Goal: Task Accomplishment & Management: Manage account settings

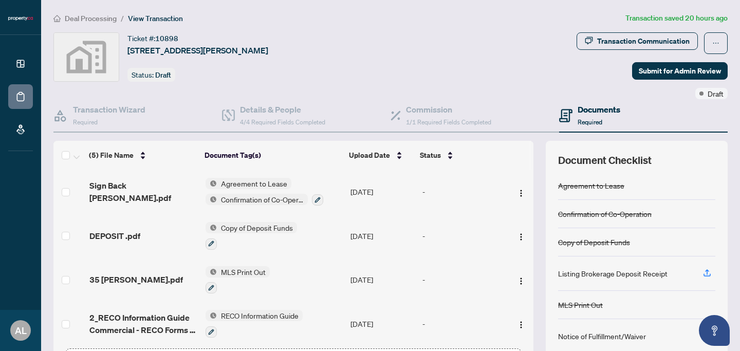
scroll to position [48, 0]
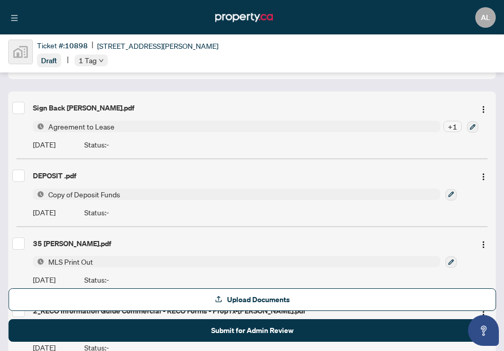
scroll to position [111, 0]
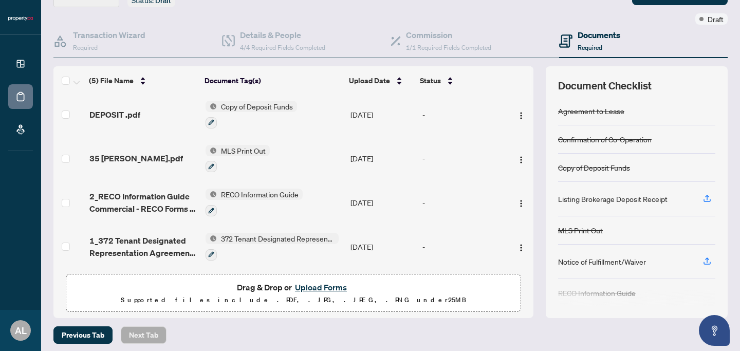
scroll to position [79, 0]
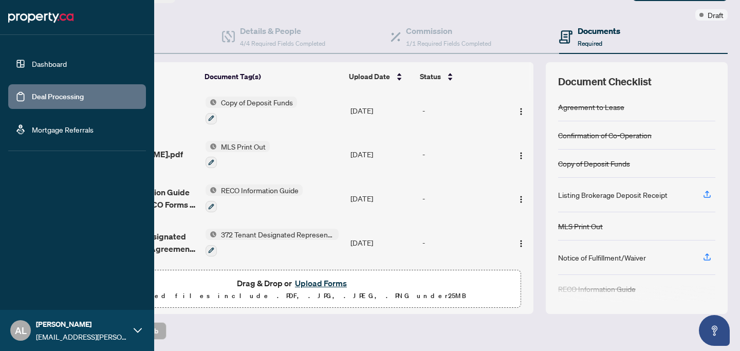
click at [41, 61] on link "Dashboard" at bounding box center [49, 63] width 35 height 9
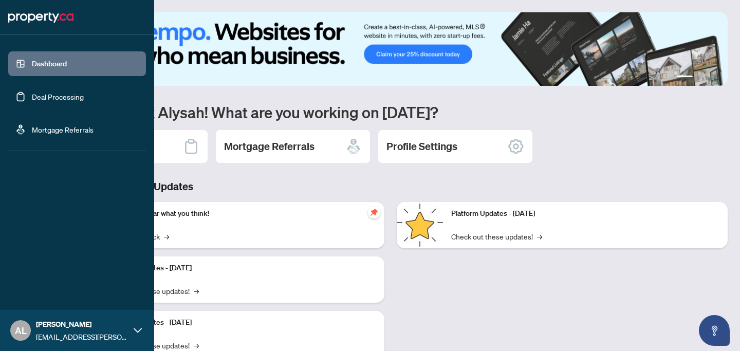
click at [41, 92] on link "Deal Processing" at bounding box center [58, 96] width 52 height 9
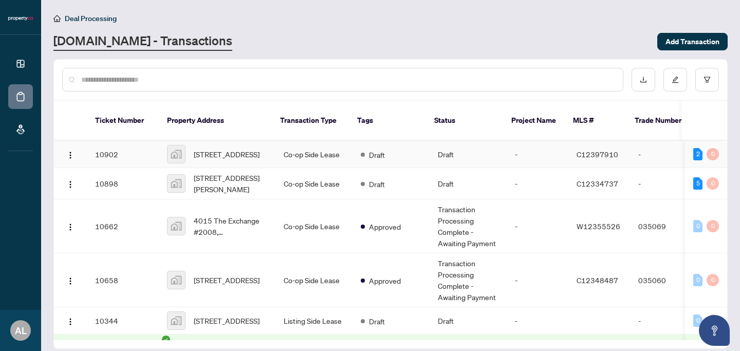
click at [120, 144] on td "10902" at bounding box center [123, 154] width 72 height 27
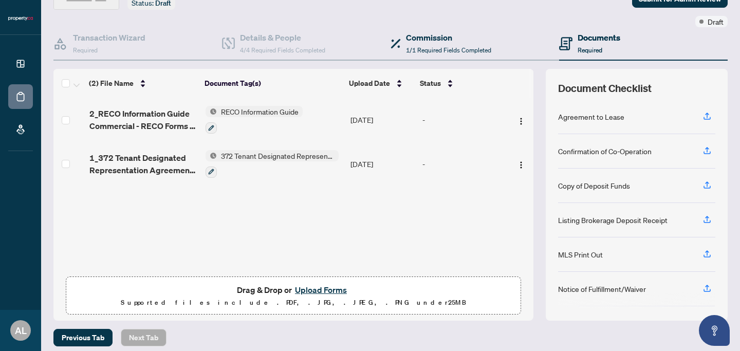
scroll to position [79, 0]
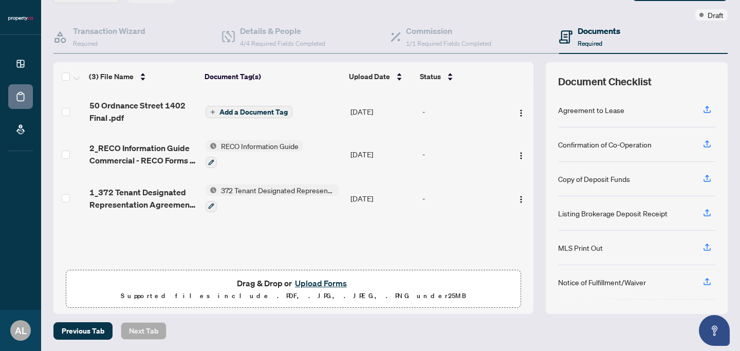
click at [261, 112] on span "Add a Document Tag" at bounding box center [254, 111] width 68 height 7
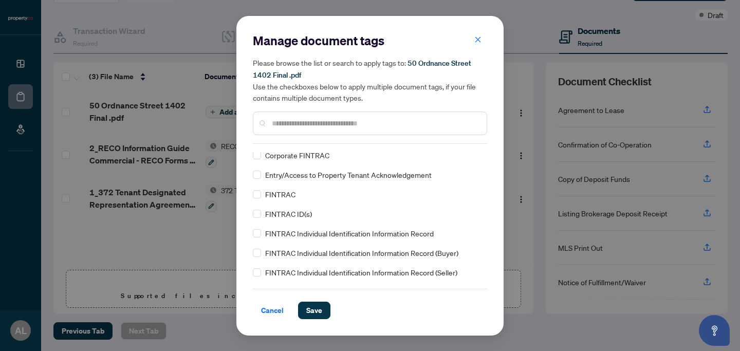
scroll to position [511, 0]
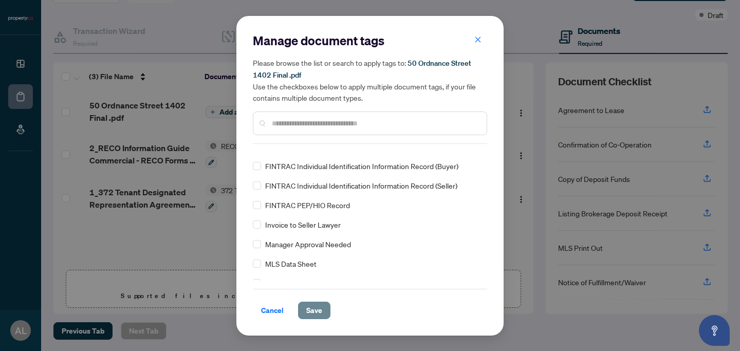
click at [315, 315] on span "Save" at bounding box center [314, 310] width 16 height 16
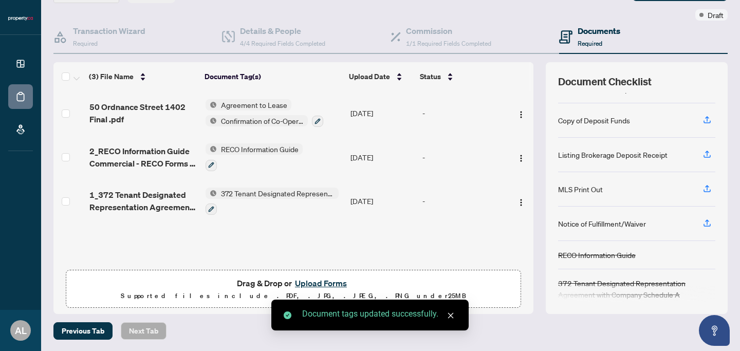
scroll to position [49, 0]
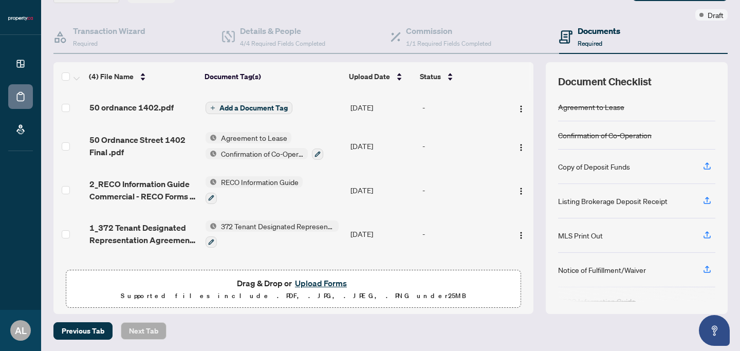
click at [257, 108] on span "Add a Document Tag" at bounding box center [254, 107] width 68 height 7
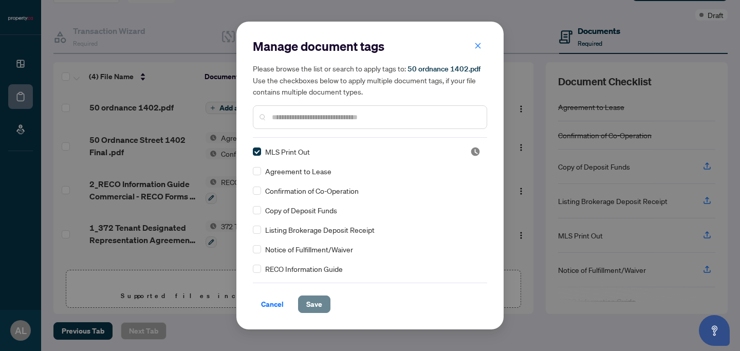
click at [315, 299] on span "Save" at bounding box center [314, 304] width 16 height 16
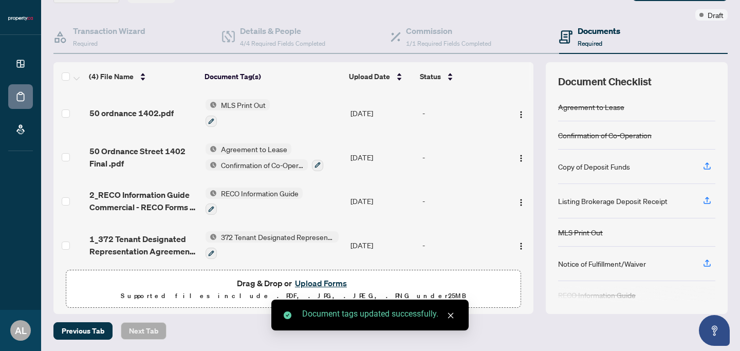
scroll to position [51, 0]
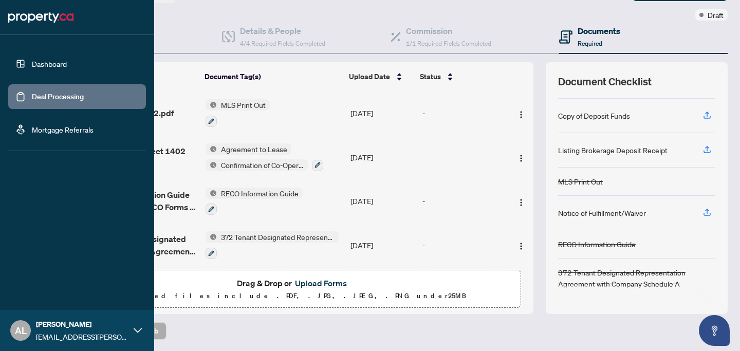
click at [41, 66] on link "Dashboard" at bounding box center [49, 63] width 35 height 9
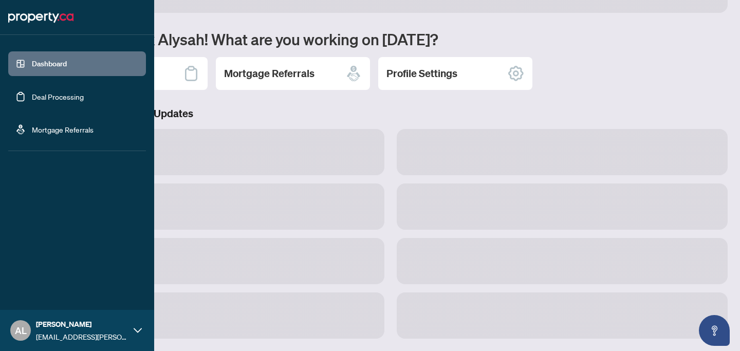
scroll to position [73, 0]
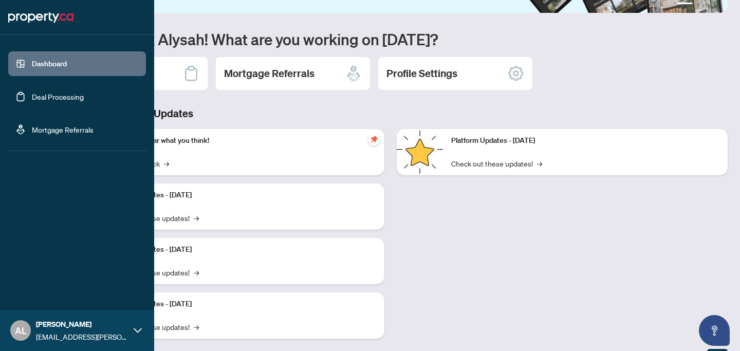
click at [38, 101] on link "Deal Processing" at bounding box center [58, 96] width 52 height 9
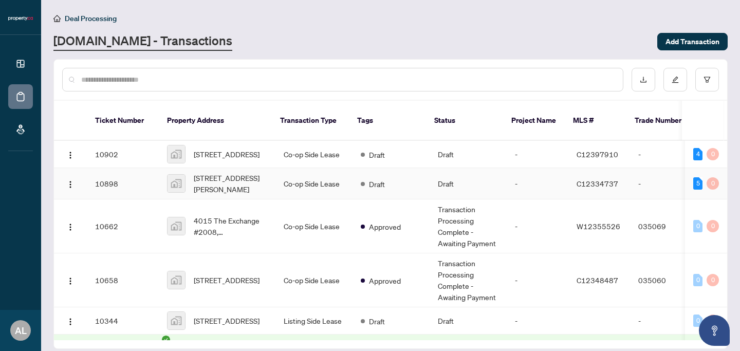
click at [136, 177] on td "10898" at bounding box center [123, 183] width 72 height 31
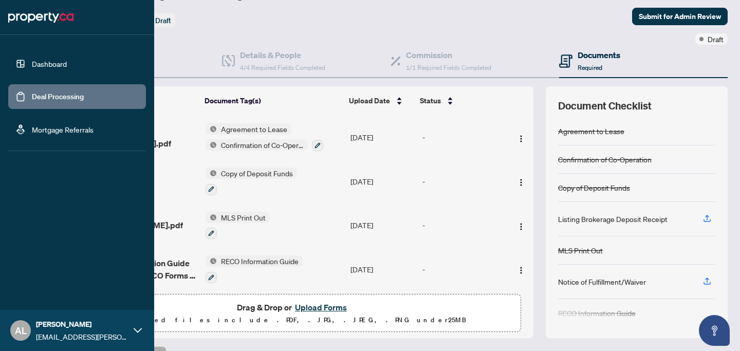
click at [51, 59] on link "Dashboard" at bounding box center [49, 63] width 35 height 9
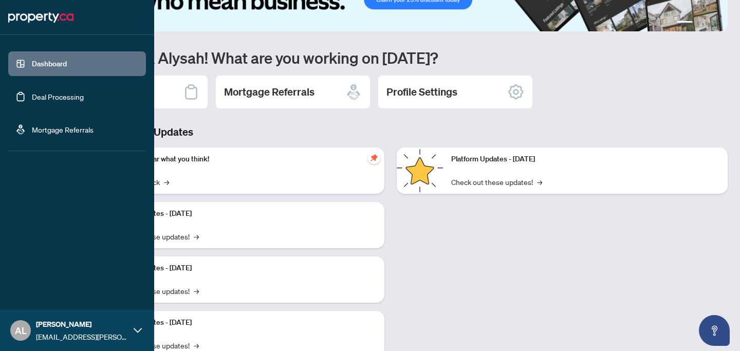
click at [66, 101] on link "Deal Processing" at bounding box center [58, 96] width 52 height 9
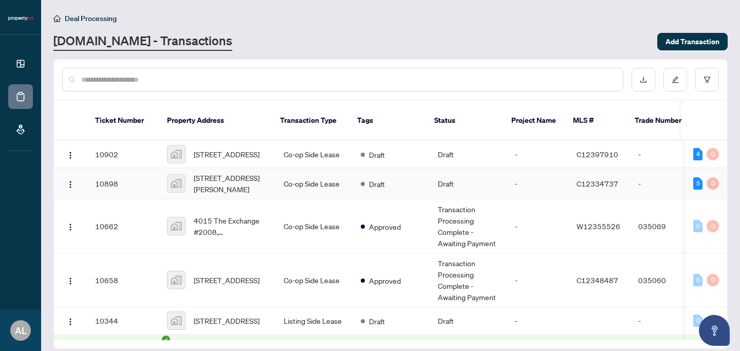
click at [99, 172] on td "10898" at bounding box center [123, 183] width 72 height 31
